Goal: Task Accomplishment & Management: Manage account settings

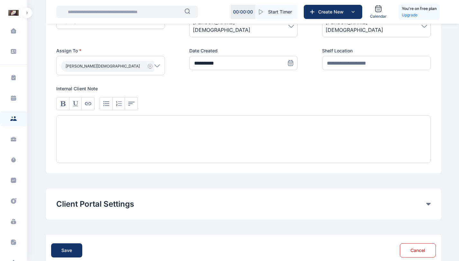
scroll to position [356, 0]
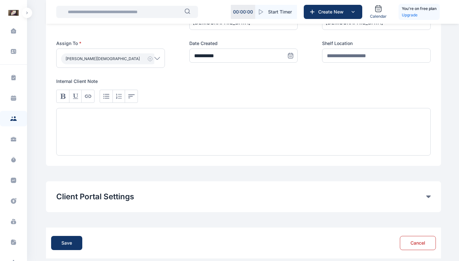
click at [400, 192] on button "Client Portal Settings" at bounding box center [241, 197] width 370 height 10
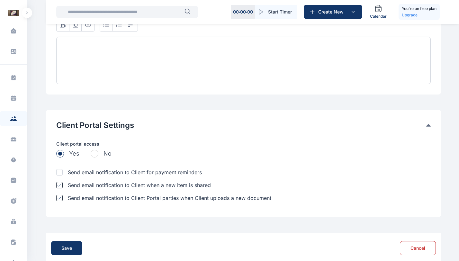
scroll to position [433, 0]
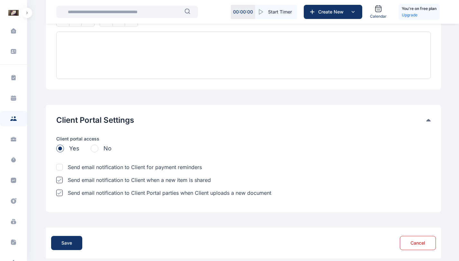
click at [428, 115] on div "Client Portal Settings" at bounding box center [243, 120] width 375 height 10
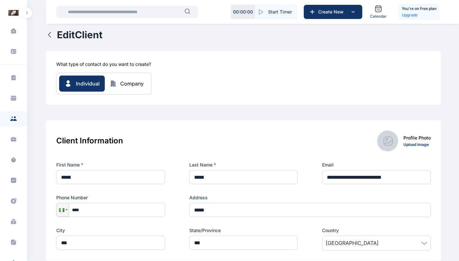
scroll to position [0, 0]
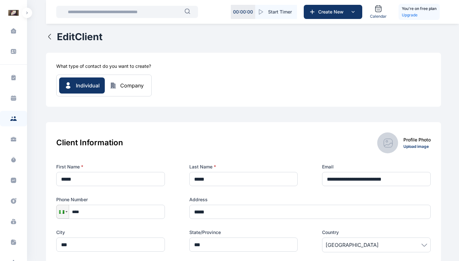
click at [125, 91] on div "Individual Company" at bounding box center [104, 85] width 90 height 16
click at [126, 86] on div "Company" at bounding box center [131, 86] width 23 height 8
click at [138, 88] on div "Company" at bounding box center [131, 86] width 23 height 8
click at [215, 94] on div "Individual Company" at bounding box center [243, 86] width 375 height 22
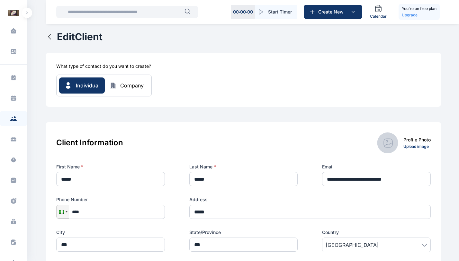
click at [115, 86] on icon "button" at bounding box center [113, 86] width 6 height 6
click at [122, 84] on div "Company" at bounding box center [131, 86] width 23 height 8
click at [134, 91] on div "Individual Company" at bounding box center [104, 85] width 90 height 16
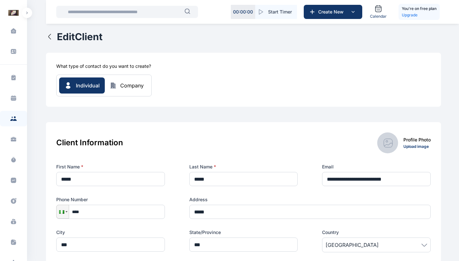
click at [134, 88] on div "Company" at bounding box center [131, 86] width 23 height 8
